Goal: Check status

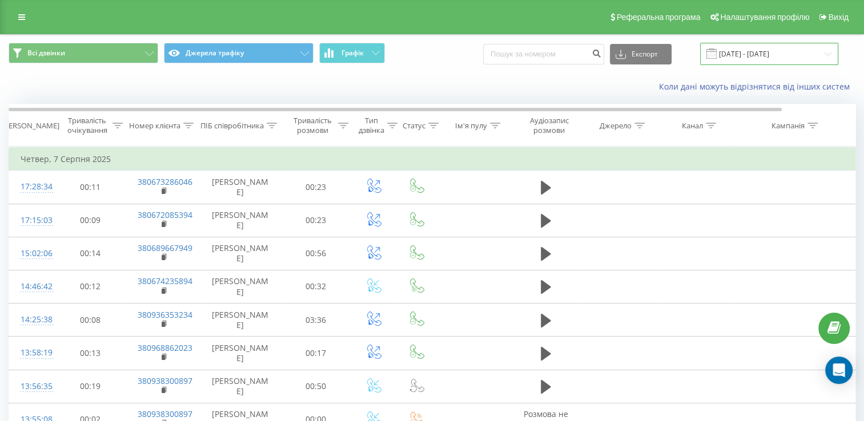
click at [740, 57] on input "[DATE] - [DATE]" at bounding box center [769, 54] width 138 height 22
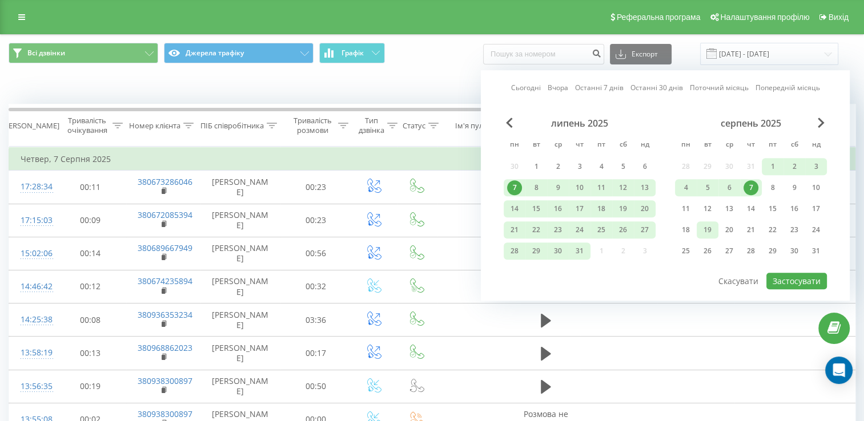
click at [708, 230] on div "19" at bounding box center [707, 230] width 15 height 15
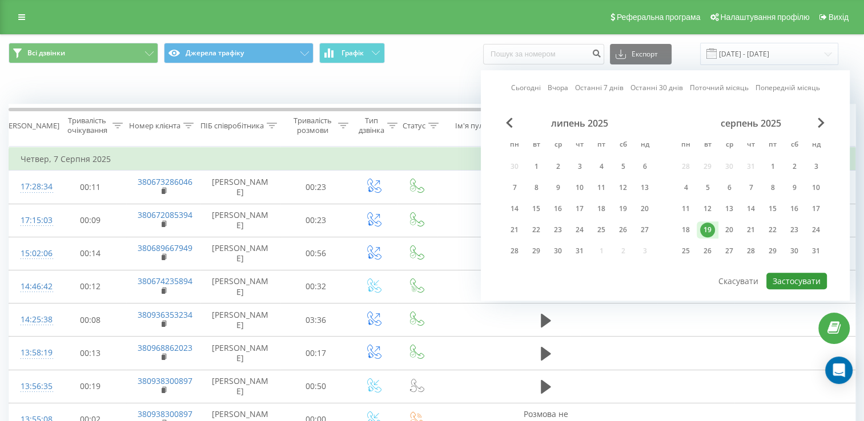
click at [784, 280] on button "Застосувати" at bounding box center [796, 281] width 61 height 17
type input "[DATE] - [DATE]"
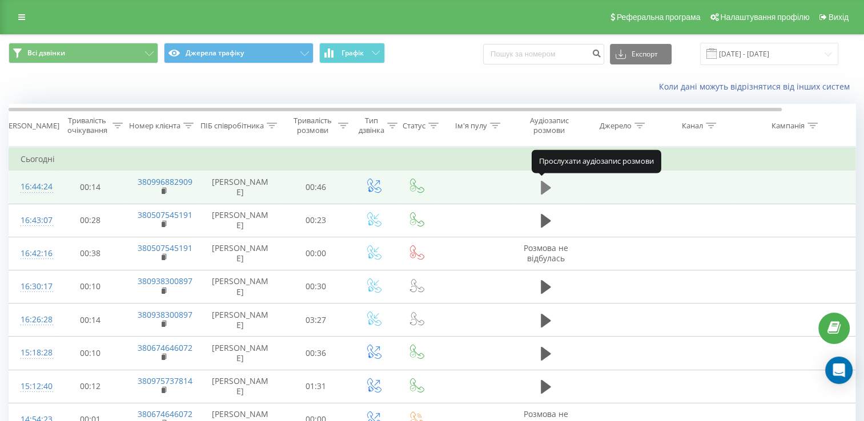
click at [541, 187] on icon at bounding box center [546, 188] width 10 height 14
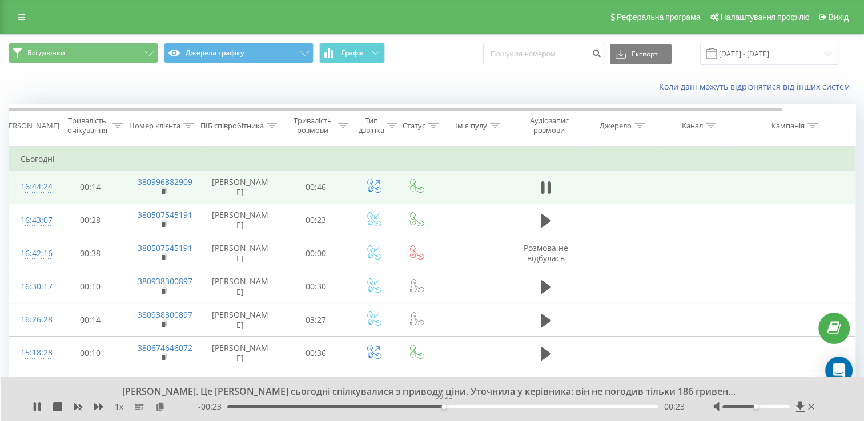
drag, startPoint x: 263, startPoint y: 404, endPoint x: 439, endPoint y: 426, distance: 177.3
click at [439, 421] on html "[DOMAIN_NAME] Проекти [DOMAIN_NAME] Центр звернень Журнал дзвінків Журнал повід…" at bounding box center [432, 210] width 864 height 421
click at [463, 407] on div "00:25" at bounding box center [442, 407] width 431 height 3
click at [56, 403] on icon at bounding box center [57, 407] width 9 height 9
drag, startPoint x: 226, startPoint y: 408, endPoint x: 523, endPoint y: 450, distance: 300.0
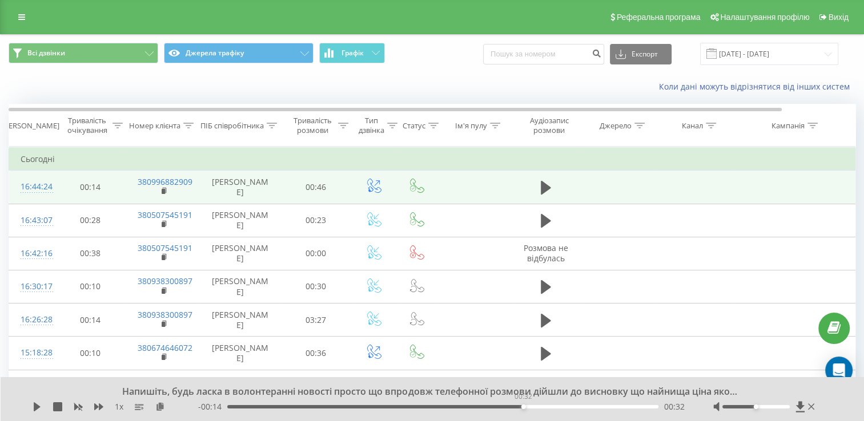
click at [523, 421] on html "[DOMAIN_NAME] Проекти [DOMAIN_NAME] Центр звернень Журнал дзвінків Журнал повід…" at bounding box center [432, 210] width 864 height 421
drag, startPoint x: 523, startPoint y: 407, endPoint x: 551, endPoint y: 408, distance: 28.0
click at [551, 408] on div "00:35" at bounding box center [442, 407] width 431 height 3
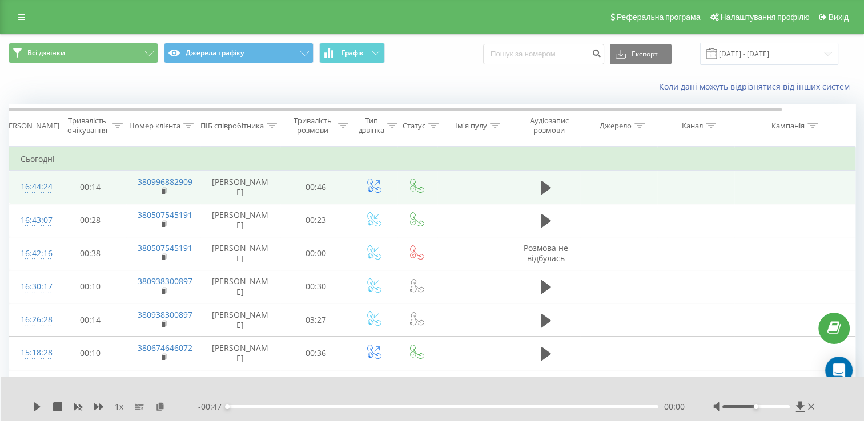
click at [554, 407] on div "00:00" at bounding box center [442, 407] width 431 height 3
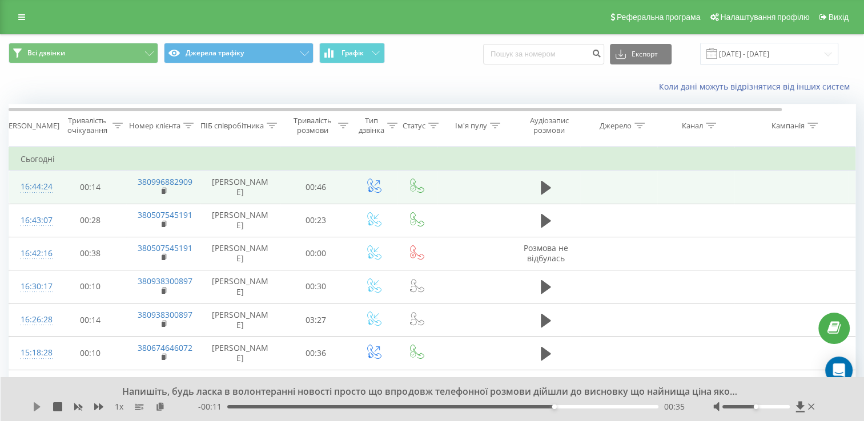
click at [39, 410] on icon at bounding box center [37, 407] width 9 height 9
click at [58, 407] on icon at bounding box center [57, 407] width 9 height 9
